Goal: Information Seeking & Learning: Learn about a topic

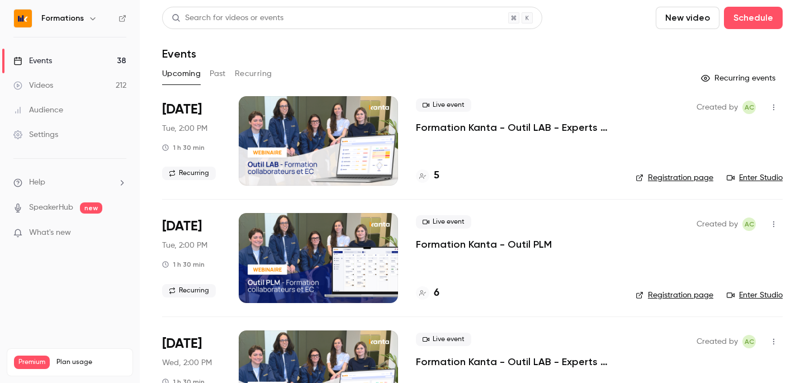
click at [211, 79] on button "Past" at bounding box center [218, 74] width 16 height 18
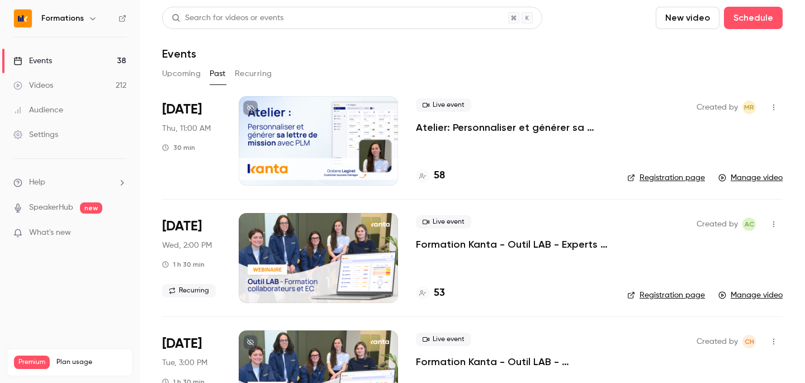
click at [371, 158] on div at bounding box center [318, 140] width 159 height 89
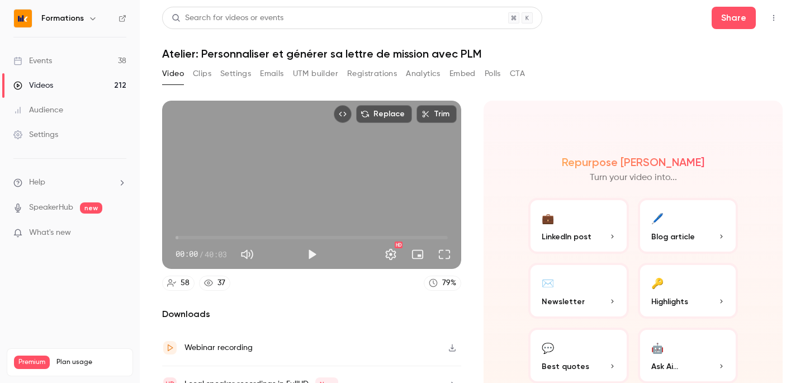
click at [203, 72] on button "Clips" at bounding box center [202, 74] width 18 height 18
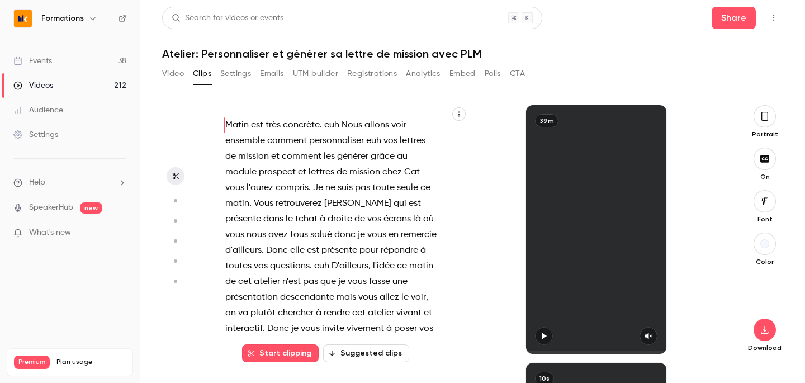
click at [499, 77] on button "Polls" at bounding box center [493, 74] width 16 height 18
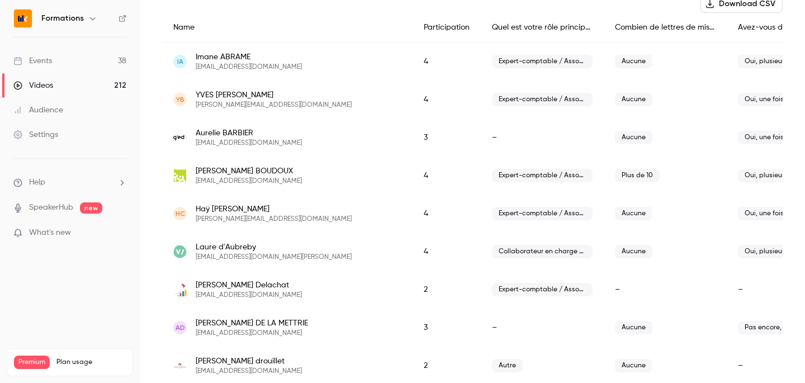
scroll to position [126, 0]
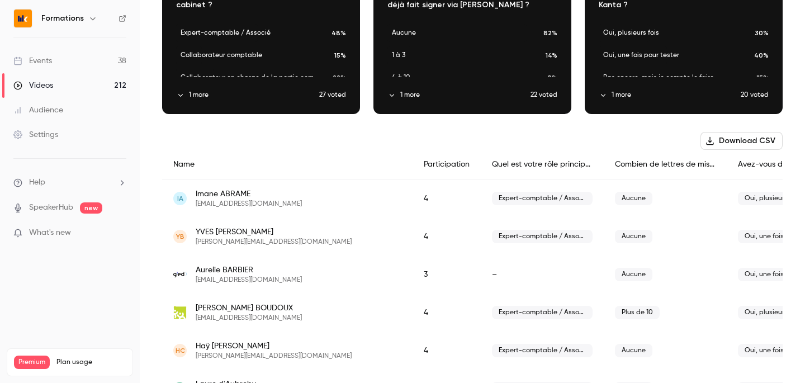
click at [759, 139] on button "Download CSV" at bounding box center [741, 141] width 82 height 18
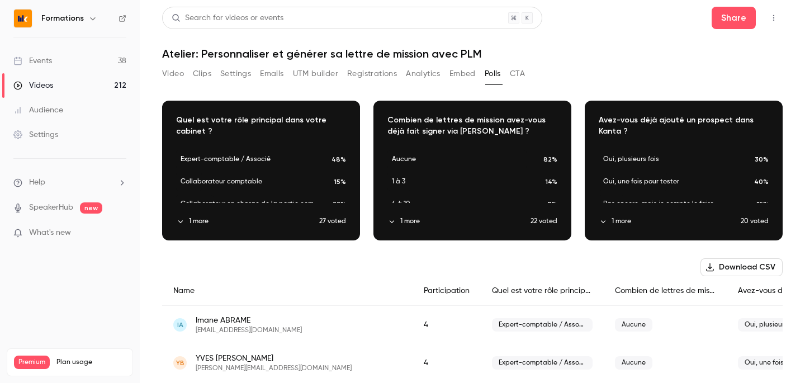
click at [749, 267] on button "Download CSV" at bounding box center [741, 267] width 82 height 18
click at [458, 68] on button "Embed" at bounding box center [462, 74] width 26 height 18
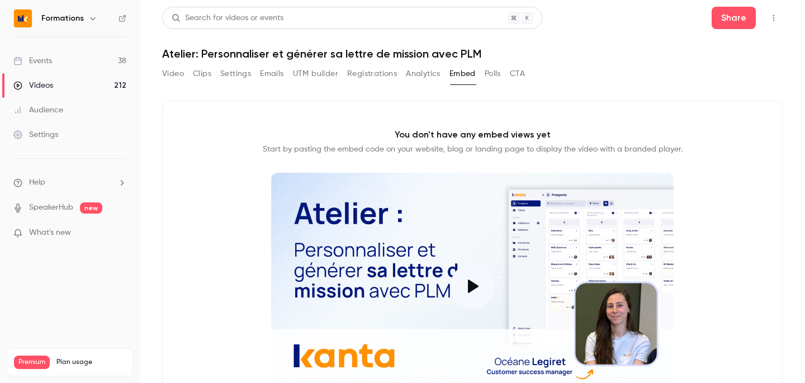
click at [415, 74] on button "Analytics" at bounding box center [423, 74] width 35 height 18
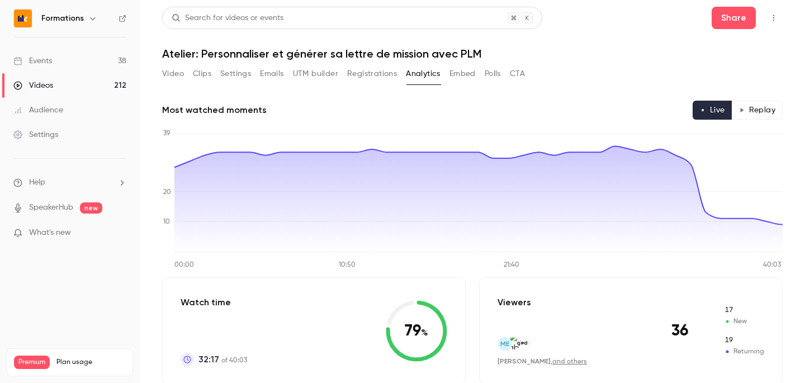
click at [378, 72] on button "Registrations" at bounding box center [372, 74] width 50 height 18
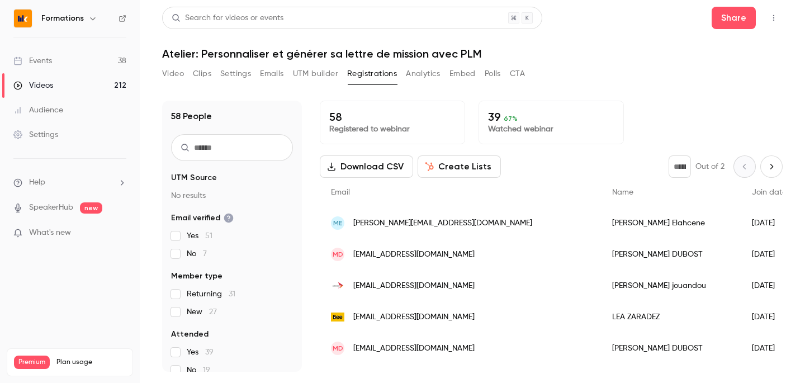
click at [305, 69] on button "UTM builder" at bounding box center [315, 74] width 45 height 18
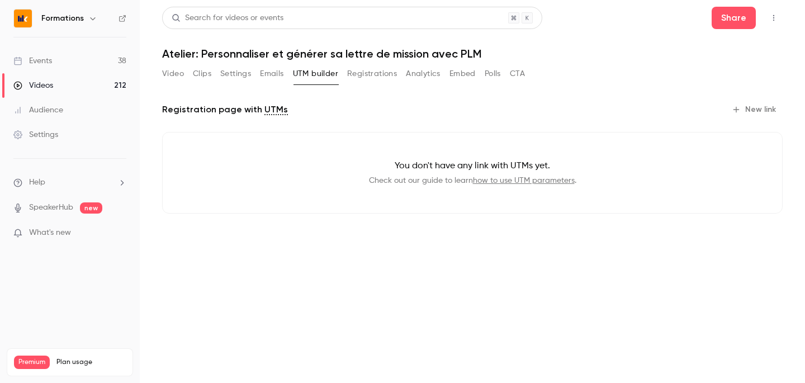
click at [269, 74] on button "Emails" at bounding box center [271, 74] width 23 height 18
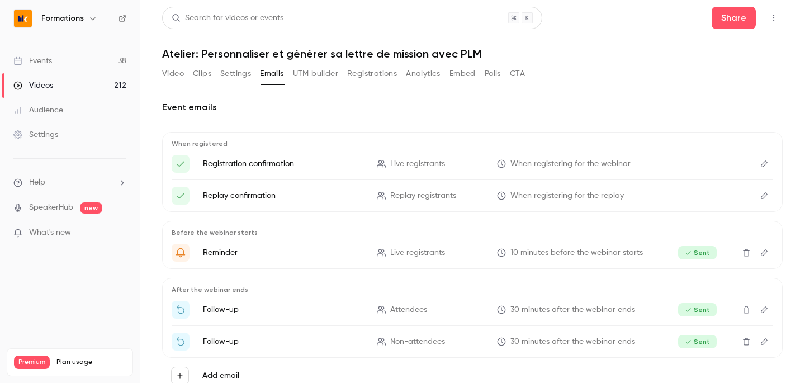
click at [239, 82] on button "Settings" at bounding box center [235, 74] width 31 height 18
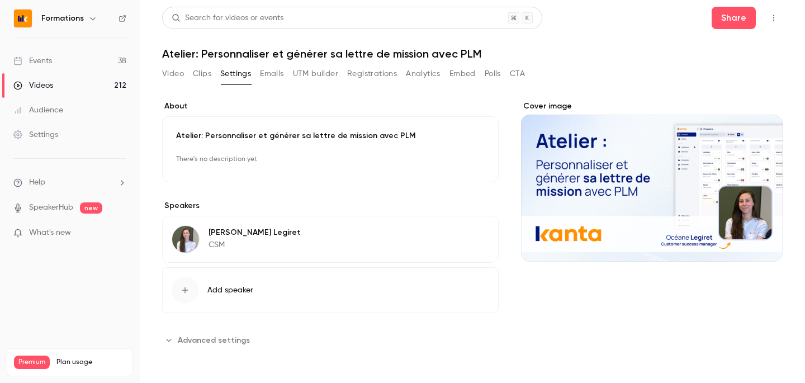
click at [200, 73] on button "Clips" at bounding box center [202, 74] width 18 height 18
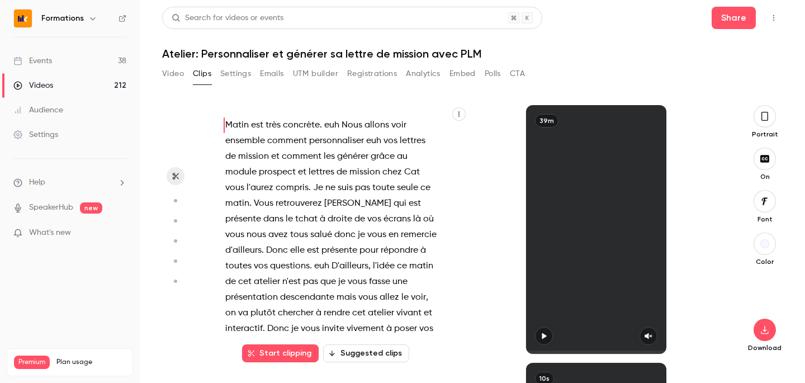
click at [500, 72] on button "Polls" at bounding box center [493, 74] width 16 height 18
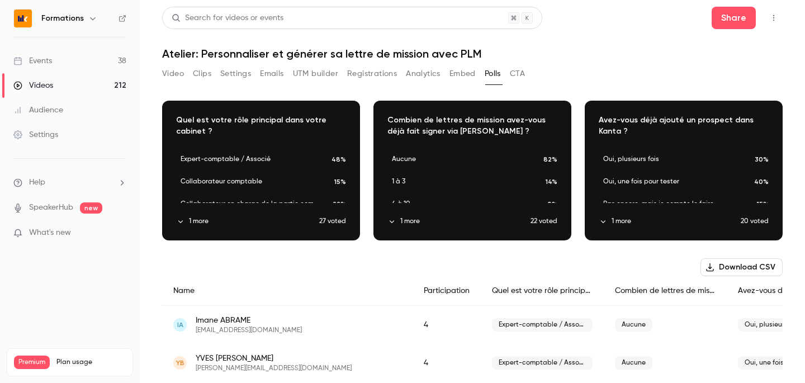
click at [522, 76] on button "CTA" at bounding box center [517, 74] width 15 height 18
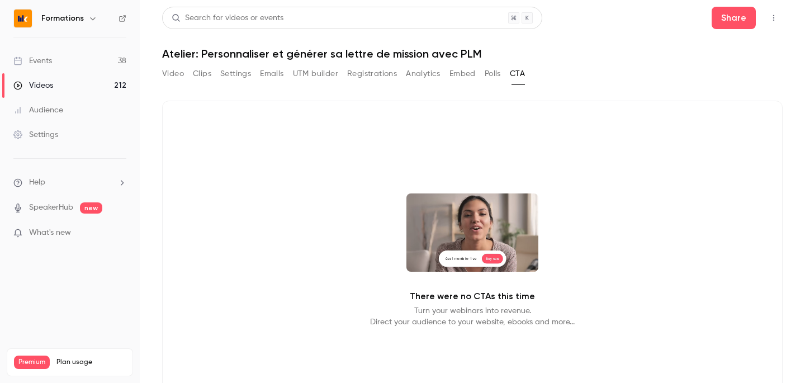
click at [351, 79] on button "Registrations" at bounding box center [372, 74] width 50 height 18
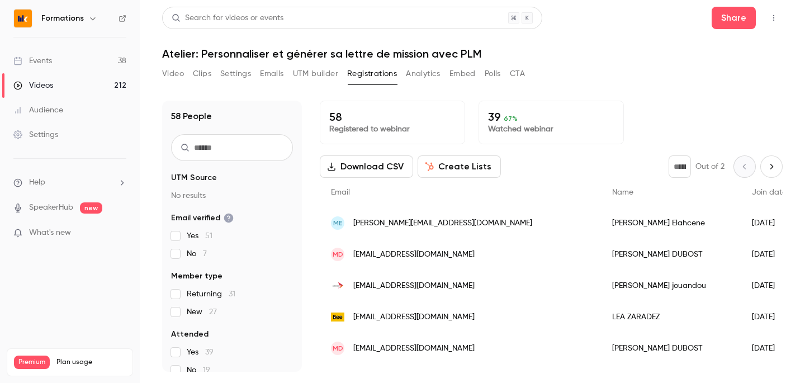
click at [324, 77] on button "UTM builder" at bounding box center [315, 74] width 45 height 18
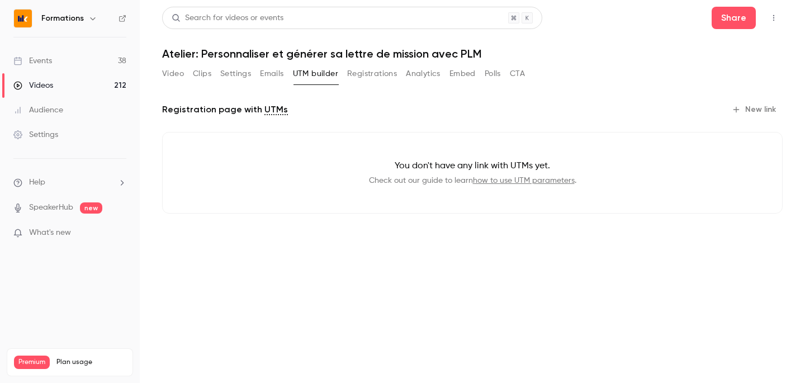
click at [269, 73] on button "Emails" at bounding box center [271, 74] width 23 height 18
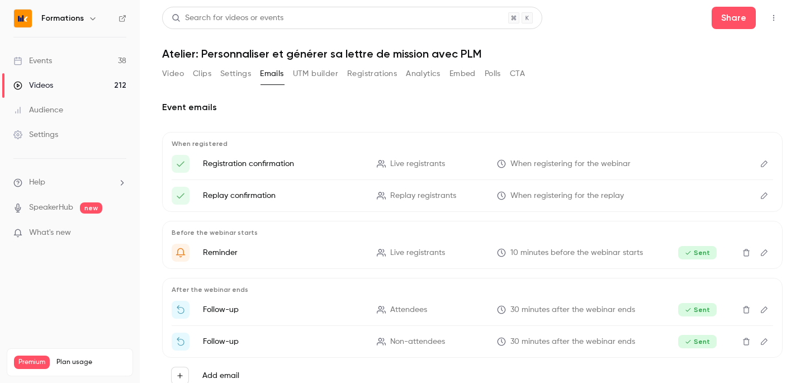
click at [233, 77] on button "Settings" at bounding box center [235, 74] width 31 height 18
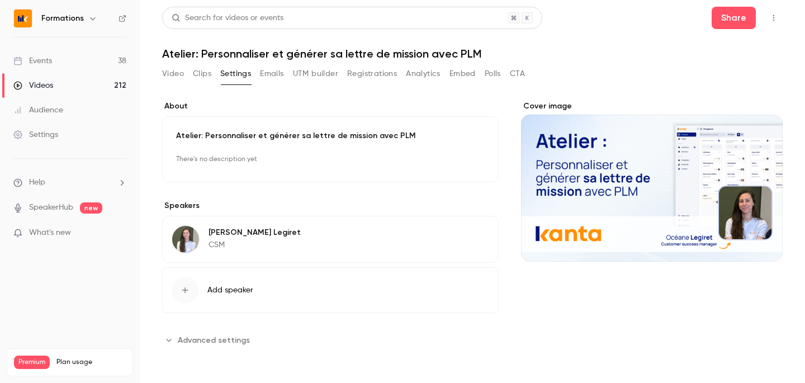
click at [206, 75] on button "Clips" at bounding box center [202, 74] width 18 height 18
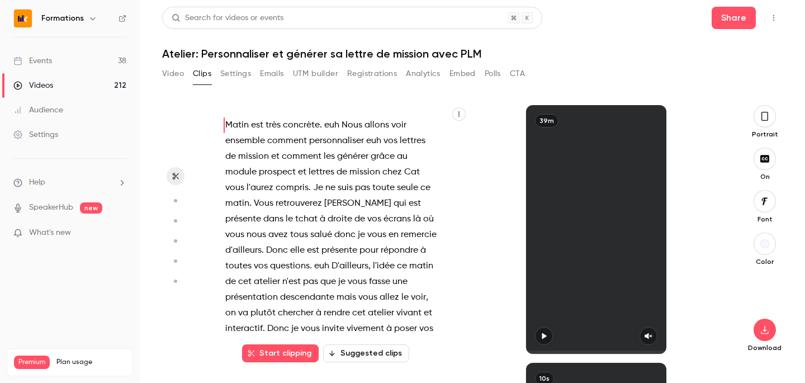
click at [174, 75] on button "Video" at bounding box center [173, 74] width 22 height 18
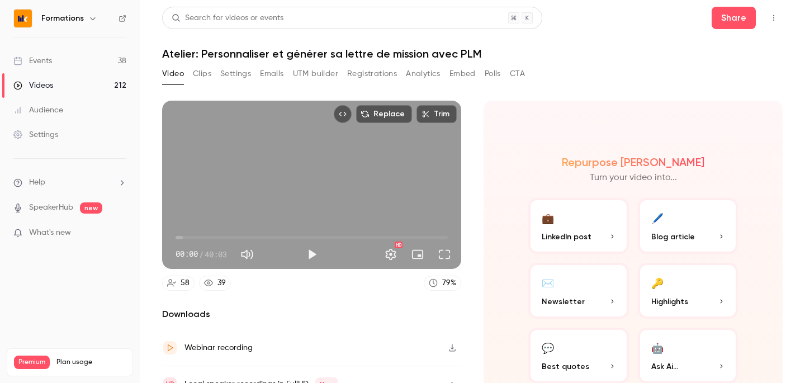
click at [385, 75] on button "Registrations" at bounding box center [372, 74] width 50 height 18
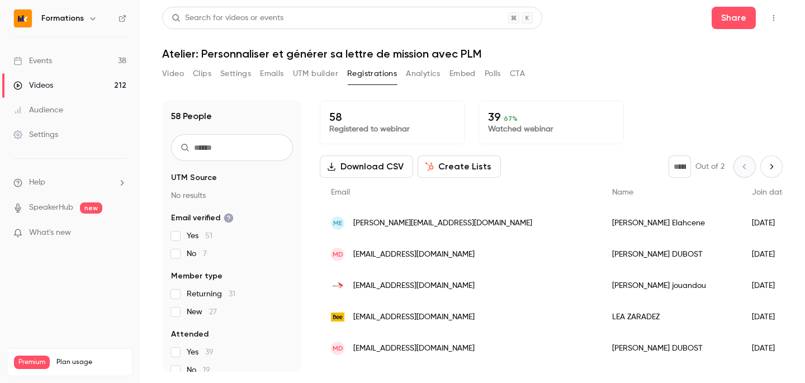
click at [430, 75] on button "Analytics" at bounding box center [423, 74] width 35 height 18
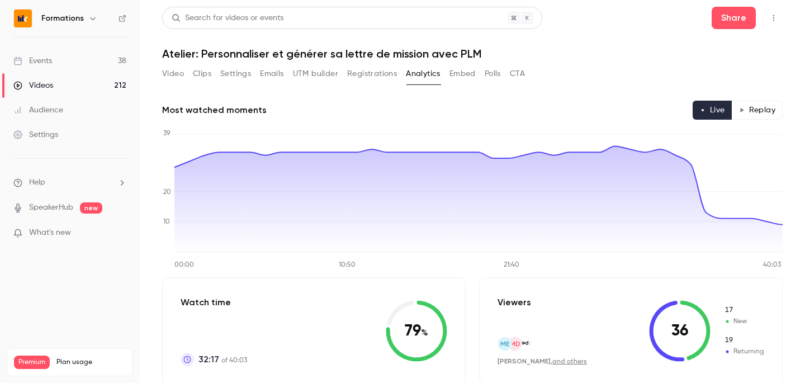
click at [473, 82] on button "Embed" at bounding box center [462, 74] width 26 height 18
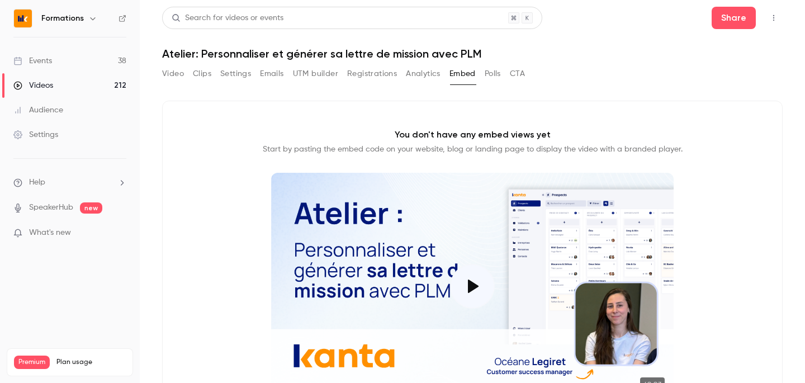
click at [494, 75] on button "Polls" at bounding box center [493, 74] width 16 height 18
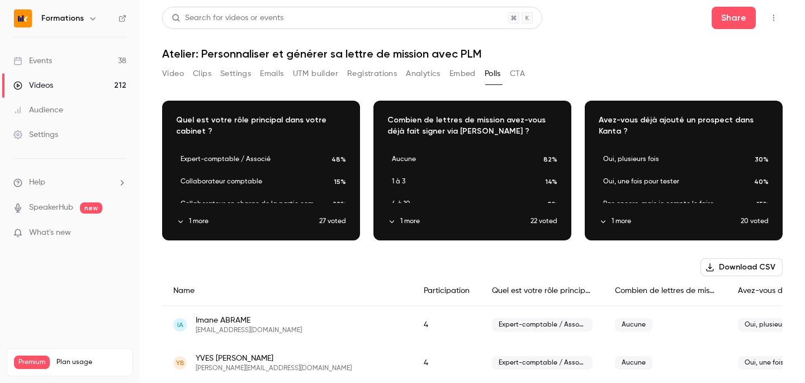
click at [522, 80] on button "CTA" at bounding box center [517, 74] width 15 height 18
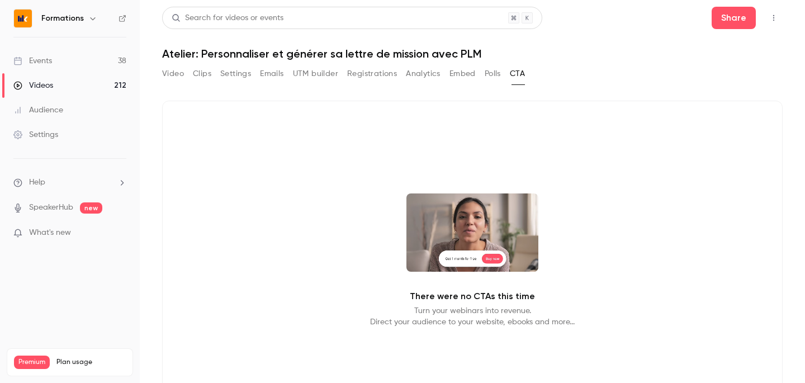
click at [241, 82] on button "Settings" at bounding box center [235, 74] width 31 height 18
